Goal: Task Accomplishment & Management: Manage account settings

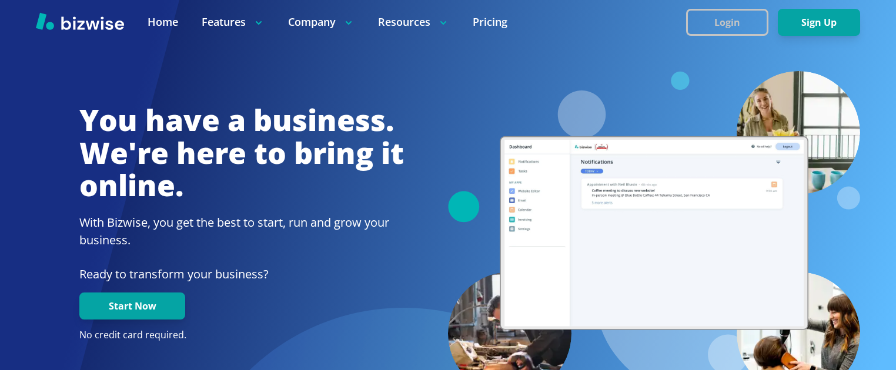
click at [686, 16] on button "Login" at bounding box center [727, 22] width 82 height 27
